Goal: Find specific page/section: Find specific page/section

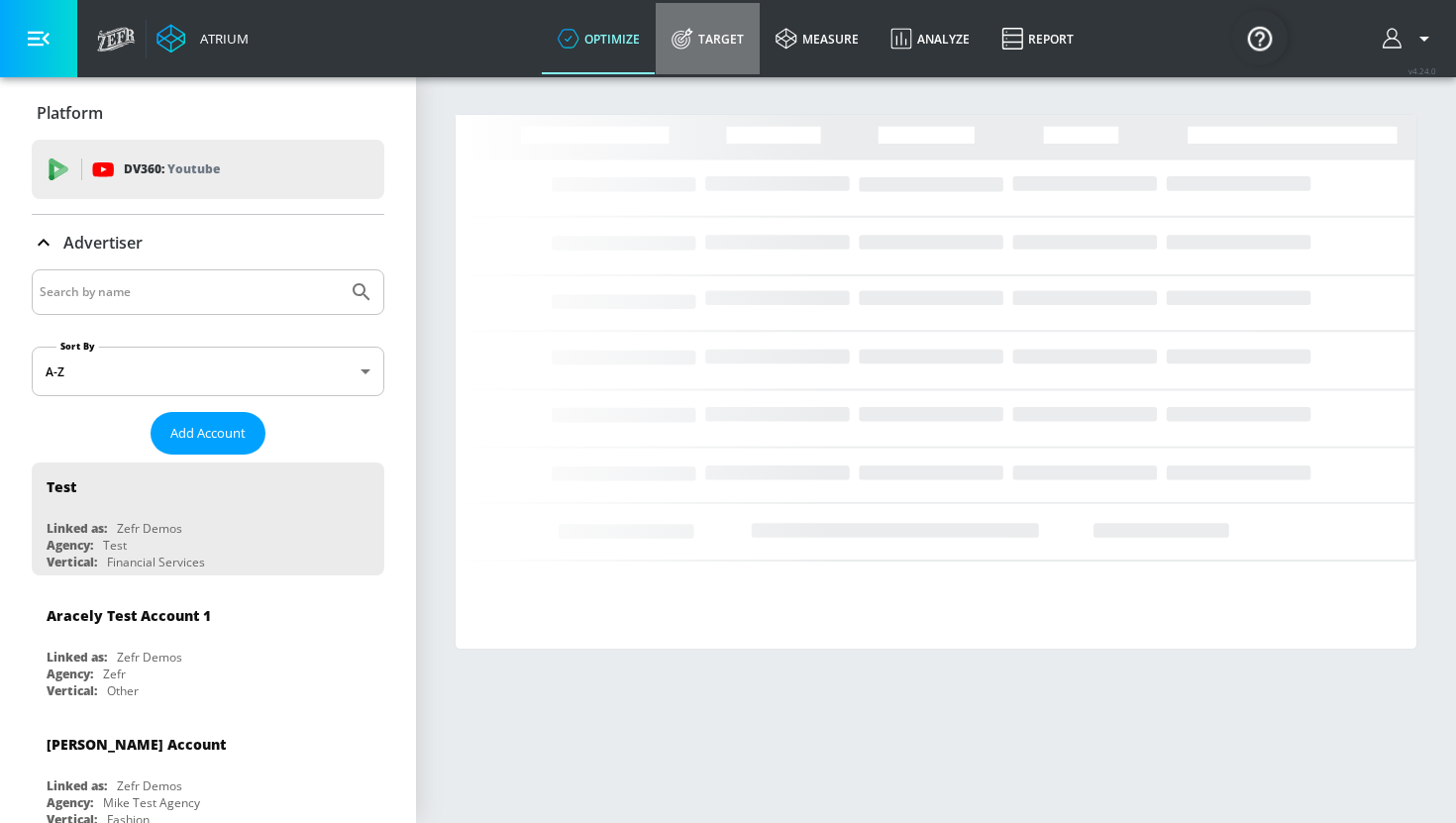
click at [722, 53] on link "Target" at bounding box center [708, 38] width 104 height 71
